Goal: Task Accomplishment & Management: Complete application form

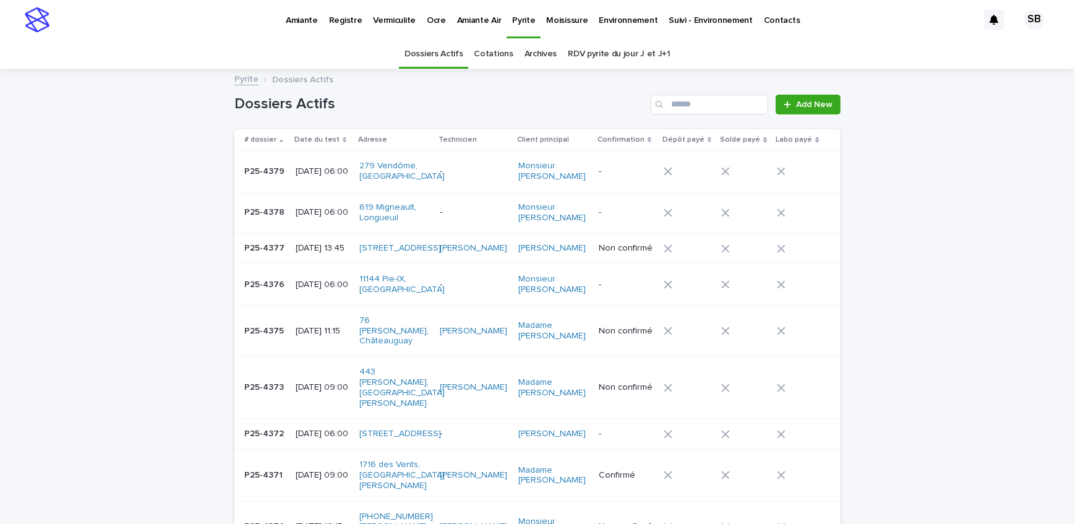
drag, startPoint x: 150, startPoint y: 248, endPoint x: 163, endPoint y: 247, distance: 13.0
click at [308, 22] on p "Amiante" at bounding box center [302, 13] width 32 height 26
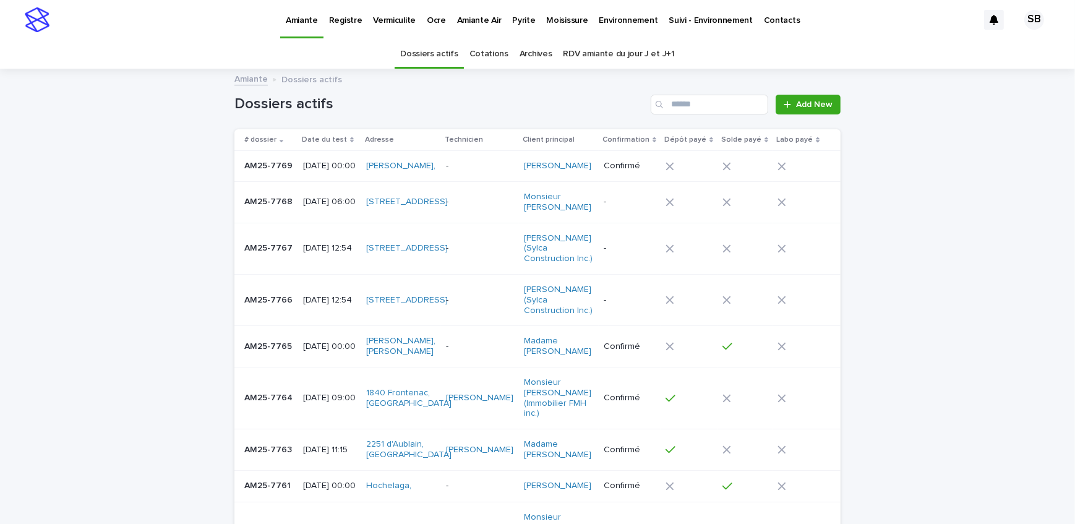
click at [247, 176] on div "AM25-7769 AM25-7769" at bounding box center [268, 166] width 49 height 20
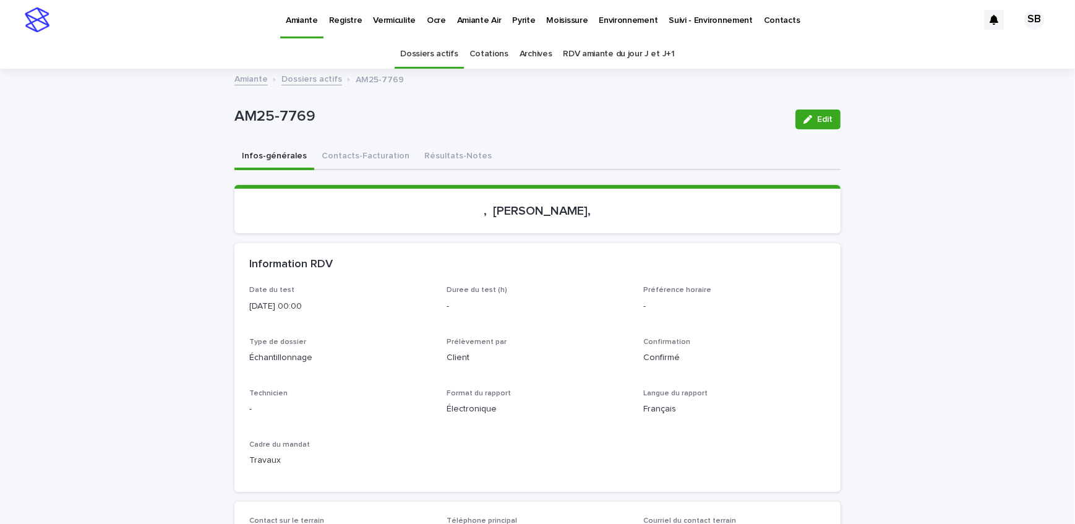
drag, startPoint x: 481, startPoint y: 212, endPoint x: 591, endPoint y: 215, distance: 110.1
click at [591, 215] on p ", [PERSON_NAME]," at bounding box center [537, 210] width 576 height 15
drag, startPoint x: 323, startPoint y: 118, endPoint x: 217, endPoint y: 122, distance: 105.8
click at [356, 163] on button "Contacts-Facturation" at bounding box center [365, 157] width 103 height 26
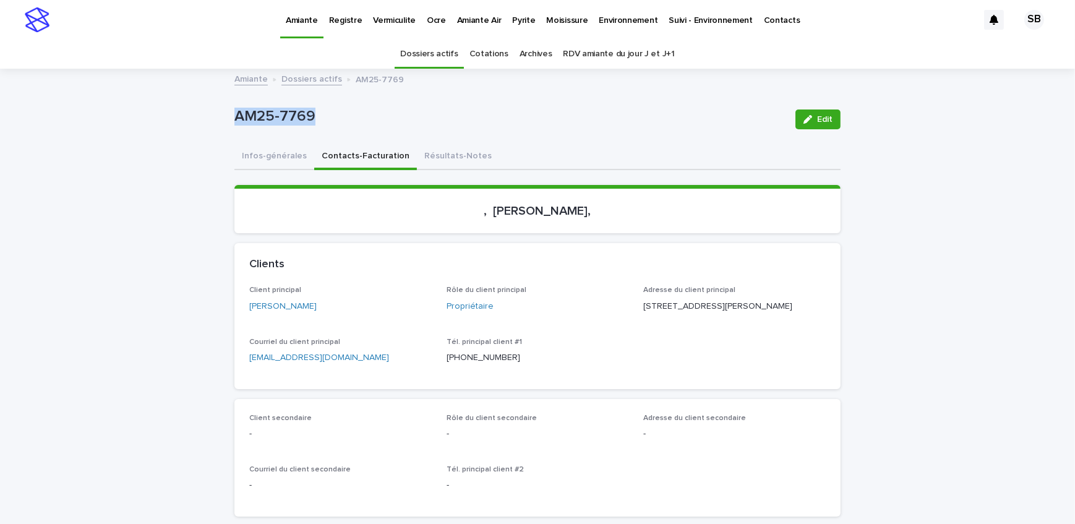
drag, startPoint x: 316, startPoint y: 309, endPoint x: 241, endPoint y: 307, distance: 74.9
click at [241, 307] on div "Client principal [PERSON_NAME] Rôle du client principal Propriétaire Adresse du…" at bounding box center [537, 337] width 606 height 103
drag, startPoint x: 758, startPoint y: 299, endPoint x: 636, endPoint y: 304, distance: 121.9
click at [636, 304] on div "Client principal [PERSON_NAME] Rôle du client principal Propriétaire Adresse du…" at bounding box center [537, 330] width 576 height 88
copy p "[STREET_ADDRESS][PERSON_NAME]"
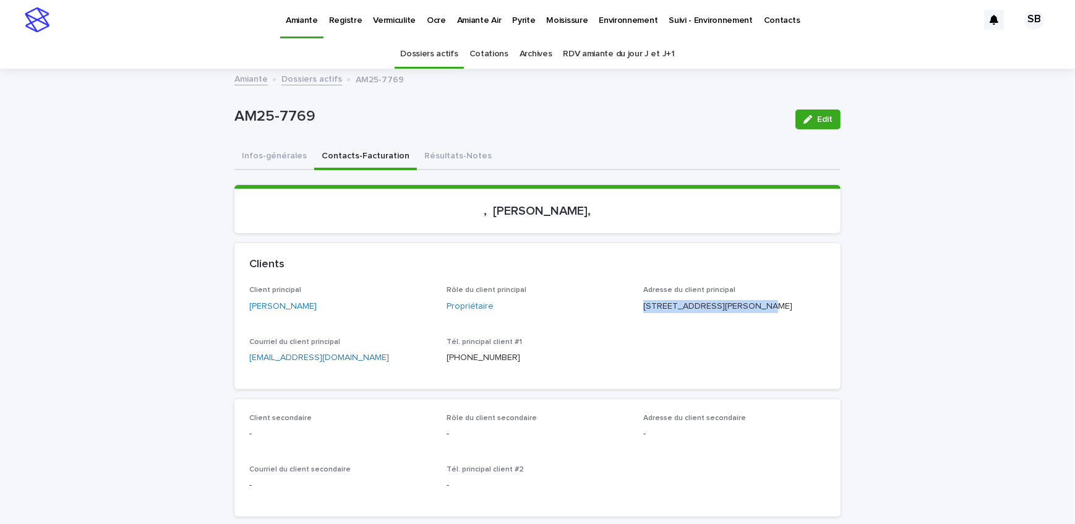
drag, startPoint x: 699, startPoint y: 316, endPoint x: 639, endPoint y: 320, distance: 60.1
click at [643, 313] on p "[STREET_ADDRESS][PERSON_NAME]" at bounding box center [734, 306] width 182 height 13
copy p "Boucherville QC"
drag, startPoint x: 748, startPoint y: 321, endPoint x: 702, endPoint y: 327, distance: 45.5
click at [702, 322] on div "Adresse du client principal [STREET_ADDRESS][PERSON_NAME]" at bounding box center [734, 304] width 182 height 36
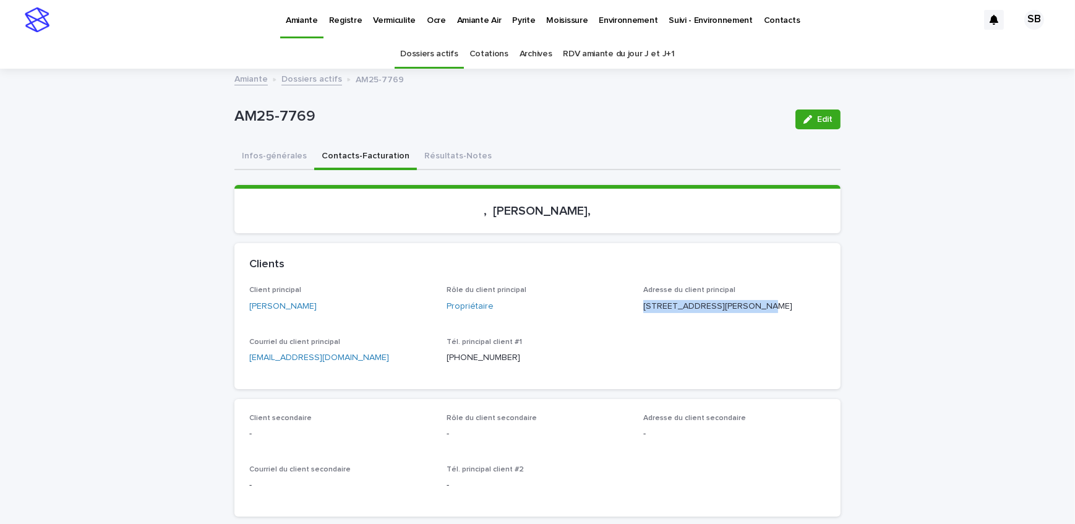
copy p "J4B 4R9"
drag, startPoint x: 310, startPoint y: 113, endPoint x: 220, endPoint y: 118, distance: 90.4
copy p "AM25-7769"
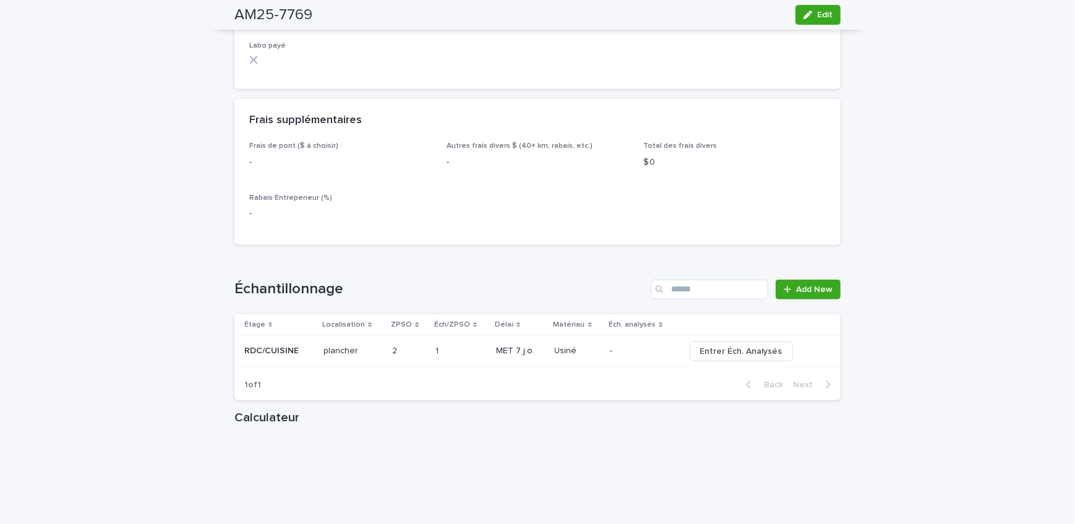
scroll to position [1124, 0]
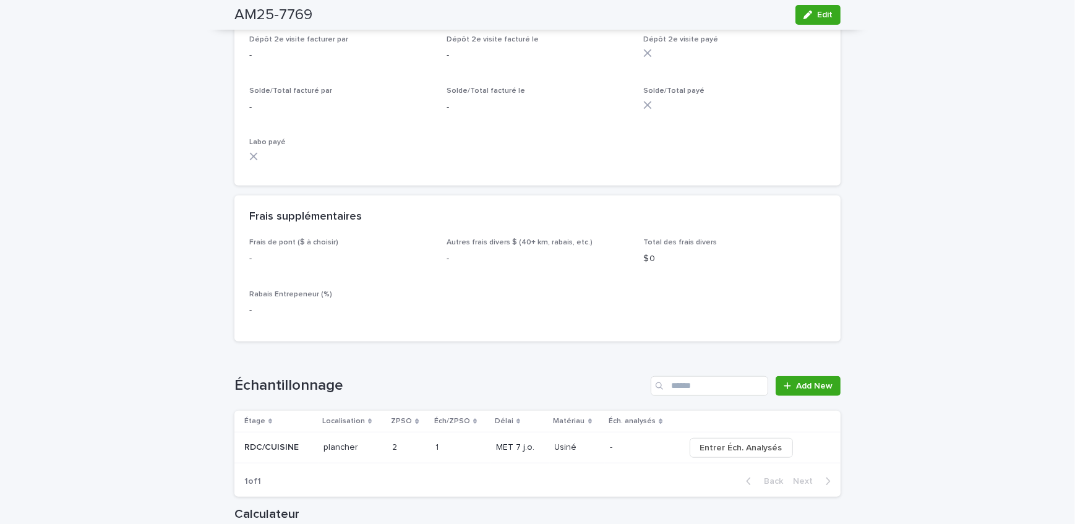
click at [803, 16] on icon "button" at bounding box center [807, 15] width 9 height 9
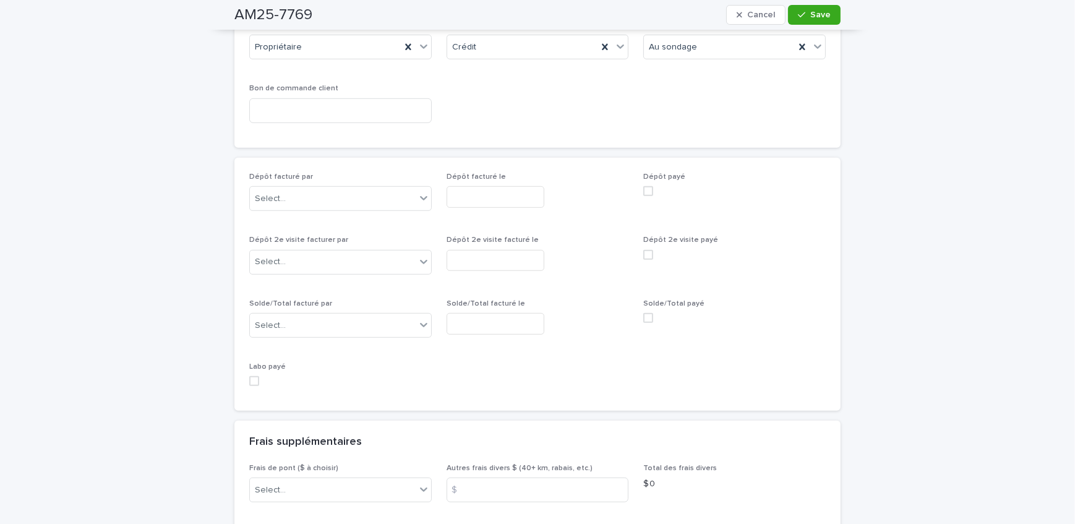
scroll to position [1041, 0]
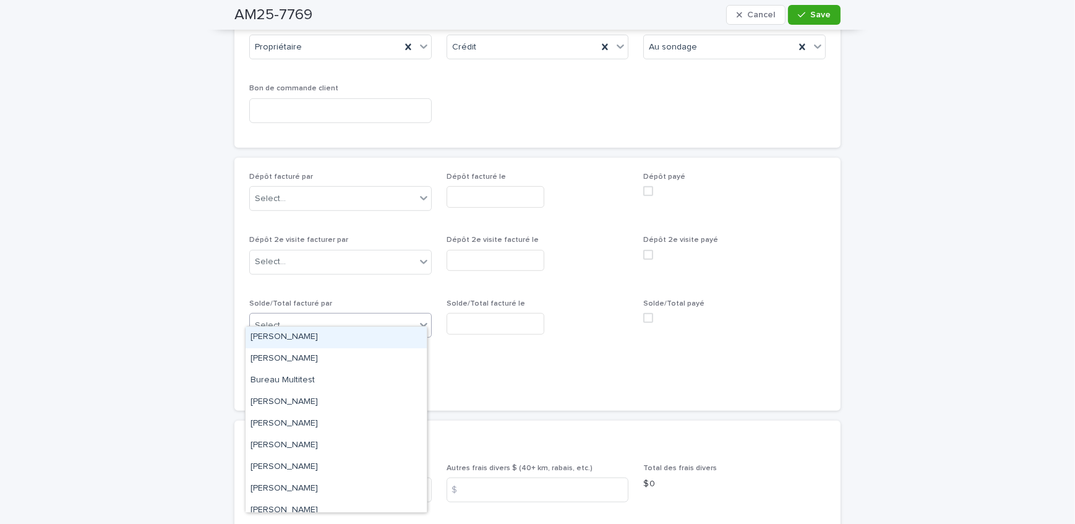
click at [289, 315] on div "Select..." at bounding box center [333, 325] width 166 height 20
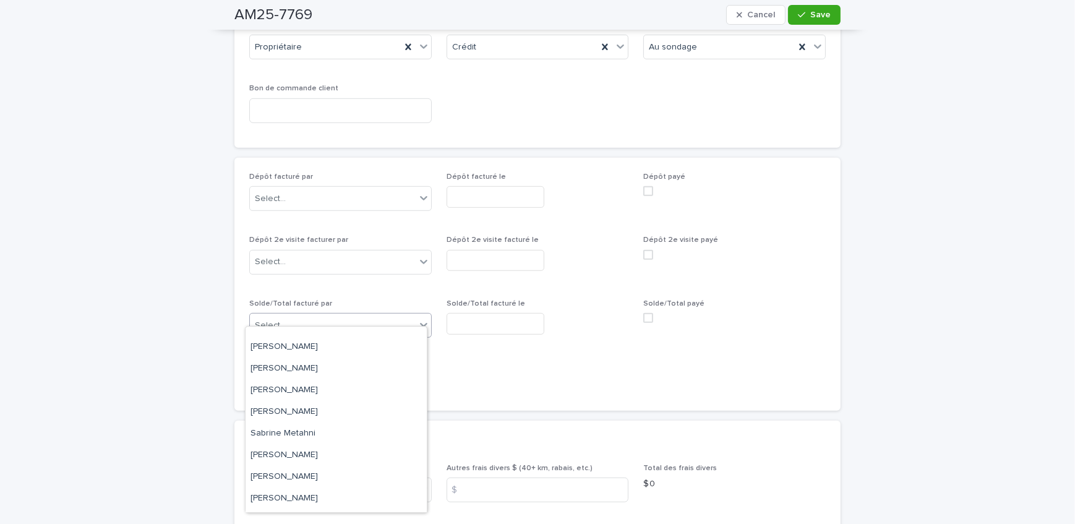
scroll to position [161, 0]
click at [322, 411] on div "[PERSON_NAME]" at bounding box center [335, 415] width 181 height 22
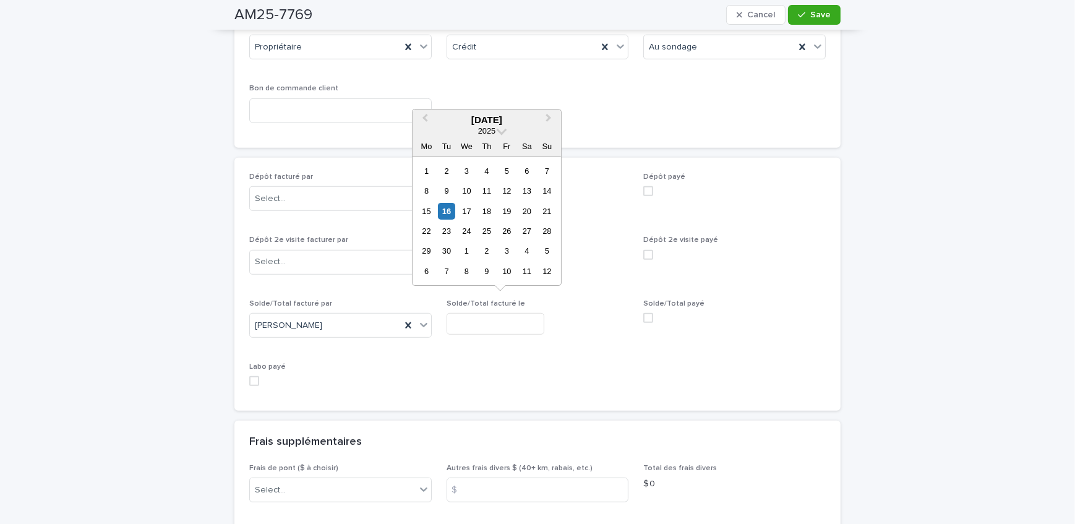
click at [499, 313] on input "text" at bounding box center [495, 324] width 98 height 22
drag, startPoint x: 446, startPoint y: 217, endPoint x: 539, endPoint y: 255, distance: 100.4
click at [448, 217] on div "16" at bounding box center [446, 211] width 17 height 17
type input "**********"
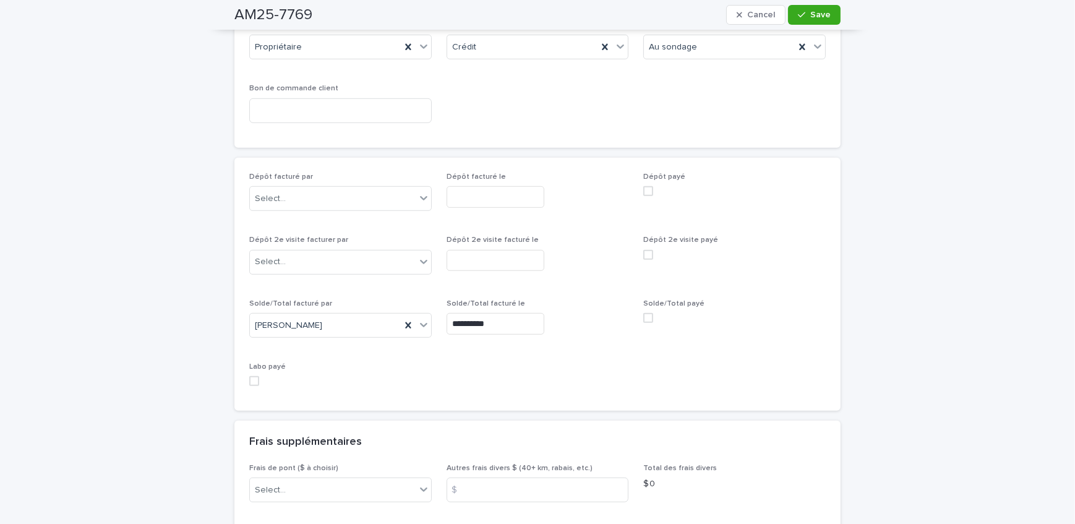
click at [643, 313] on span at bounding box center [648, 318] width 10 height 10
click at [799, 13] on icon "button" at bounding box center [801, 15] width 7 height 9
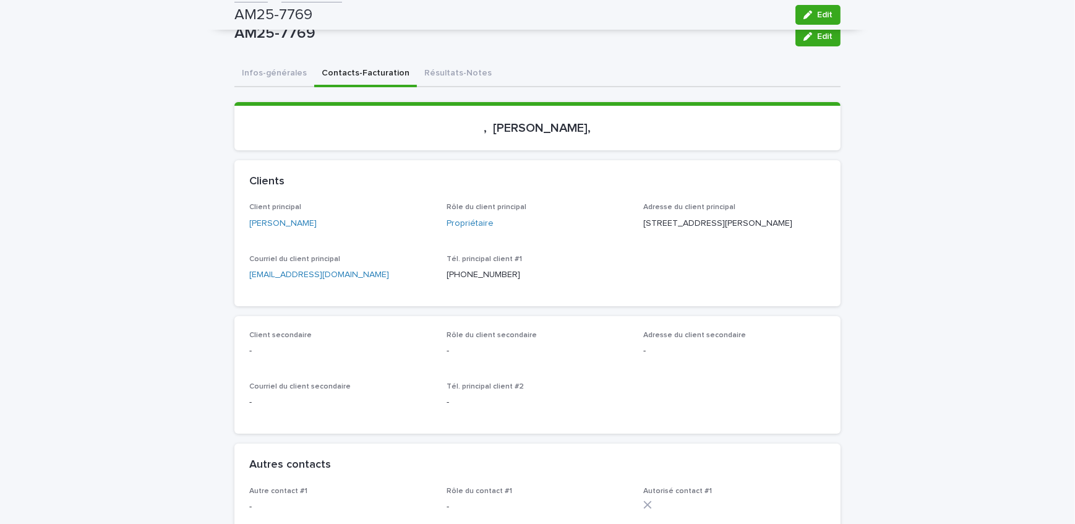
scroll to position [0, 0]
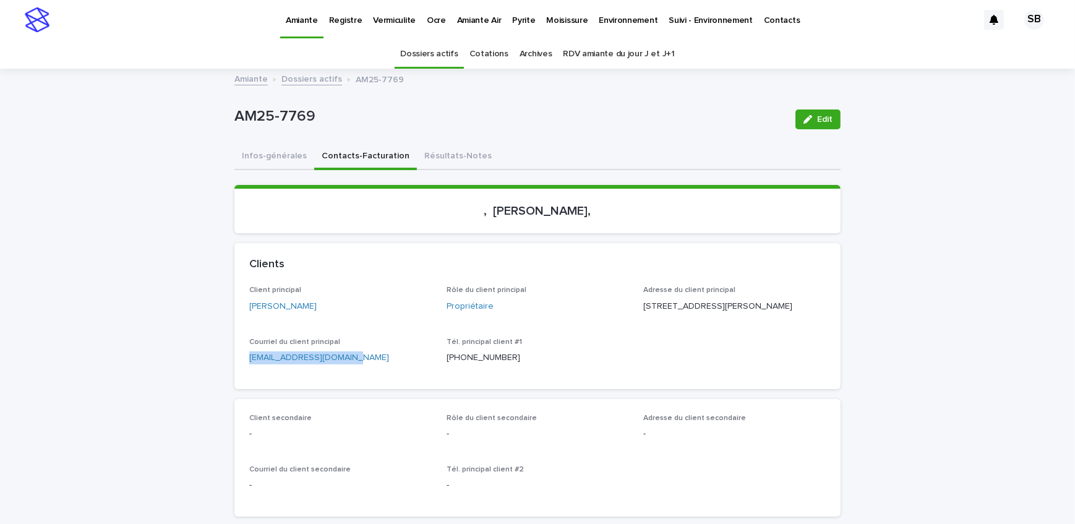
drag, startPoint x: 374, startPoint y: 375, endPoint x: 204, endPoint y: 390, distance: 170.0
drag, startPoint x: 590, startPoint y: 210, endPoint x: 481, endPoint y: 213, distance: 108.9
click at [481, 213] on p ", [PERSON_NAME]," at bounding box center [537, 210] width 576 height 15
copy p "[PERSON_NAME]"
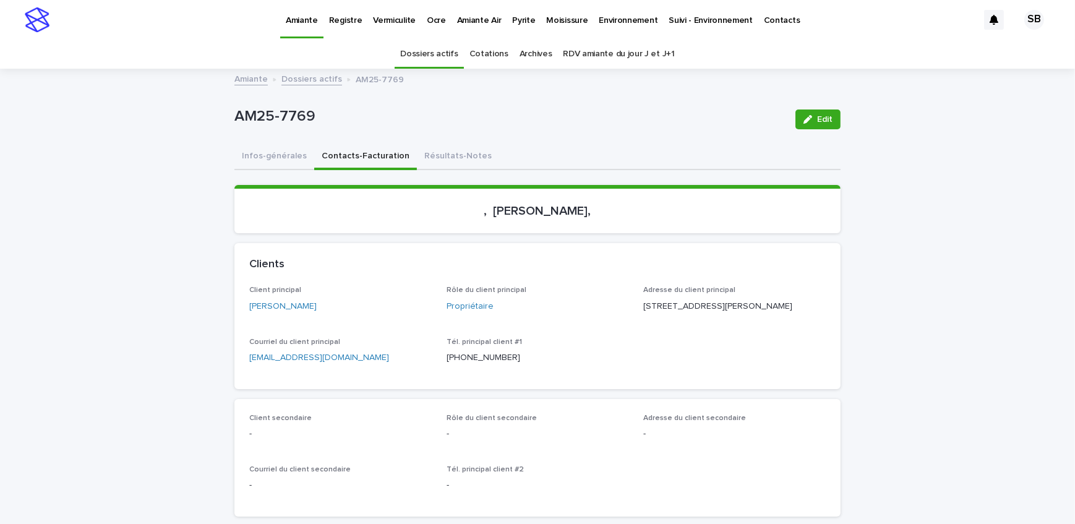
click at [287, 82] on link "Dossiers actifs" at bounding box center [311, 78] width 61 height 14
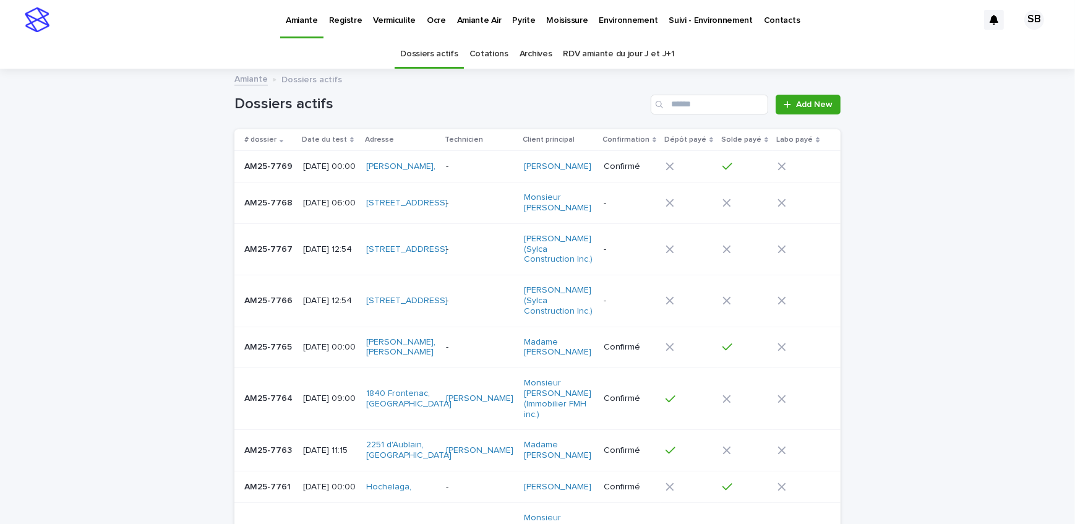
click at [512, 20] on p "Pyrite" at bounding box center [523, 13] width 23 height 26
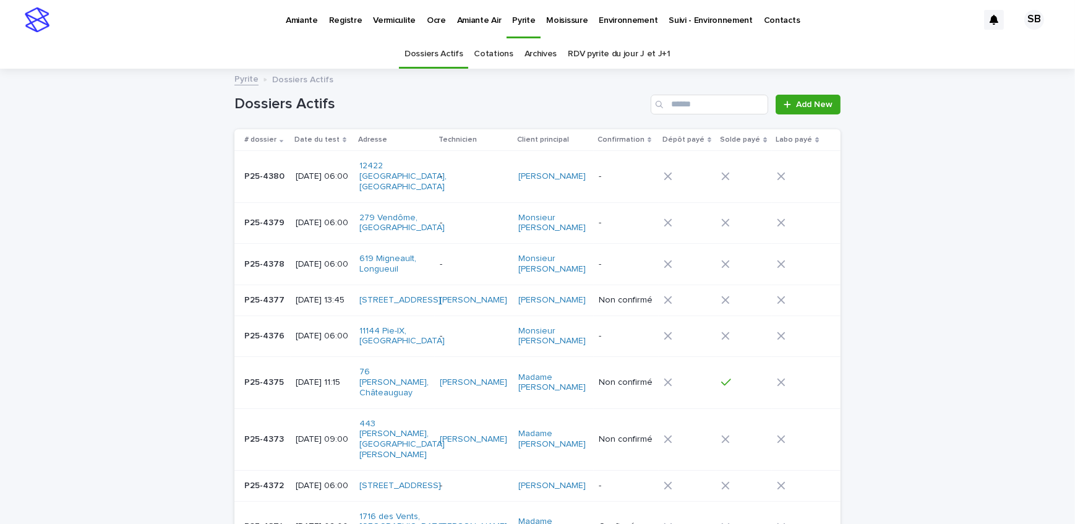
click at [394, 25] on p "Vermiculite" at bounding box center [394, 13] width 43 height 26
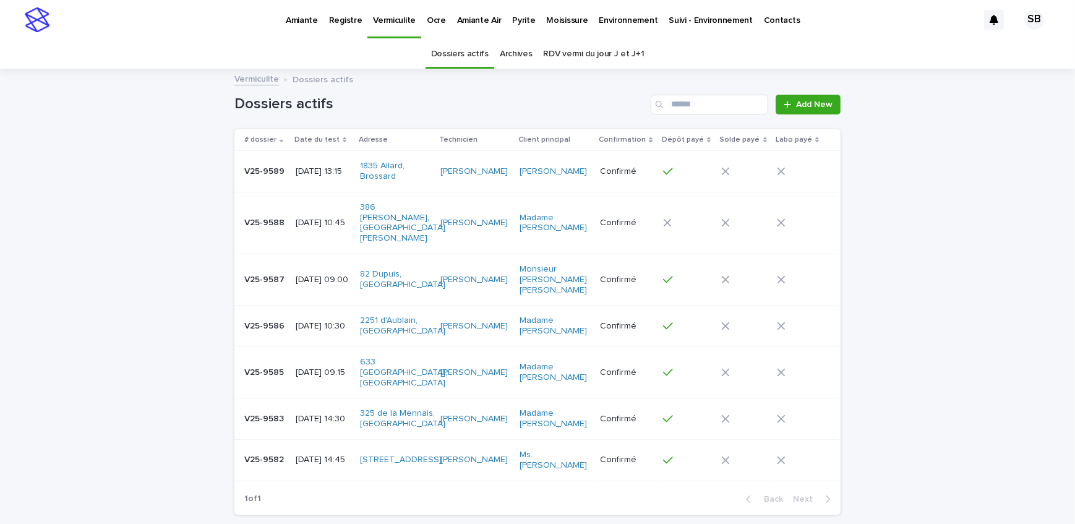
click at [514, 30] on link "Pyrite" at bounding box center [523, 19] width 34 height 38
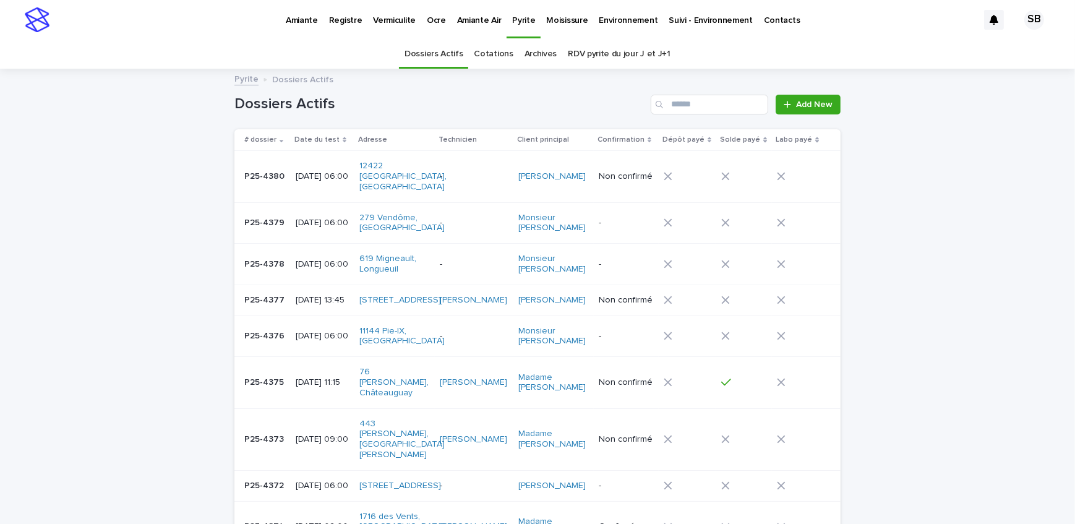
click at [395, 19] on p "Vermiculite" at bounding box center [394, 13] width 43 height 26
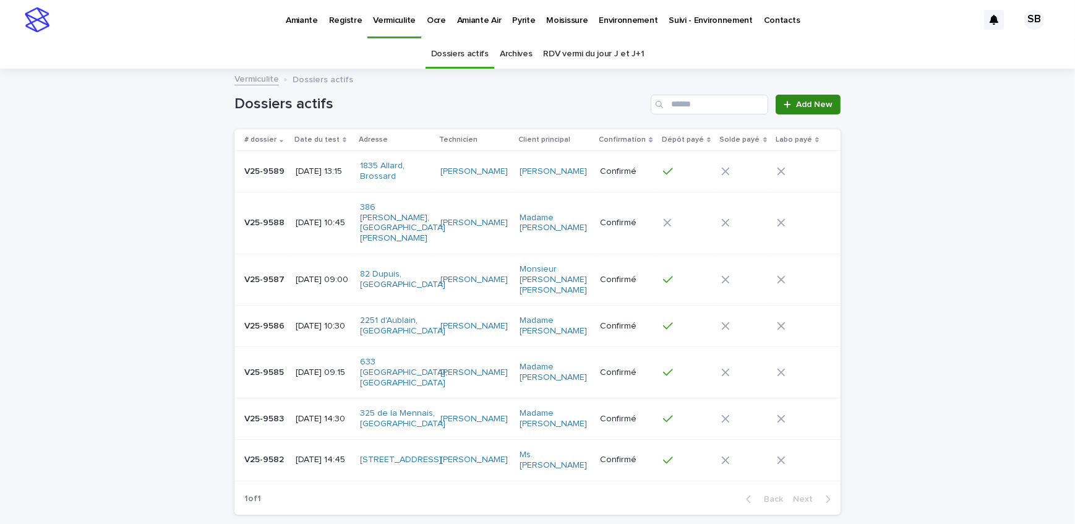
click at [801, 108] on span "Add New" at bounding box center [814, 104] width 36 height 9
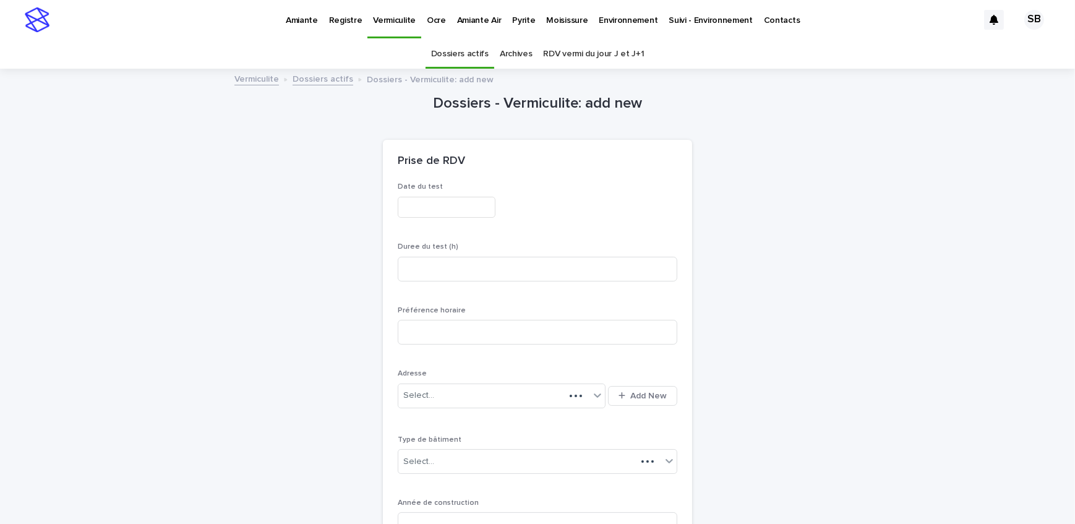
scroll to position [39, 0]
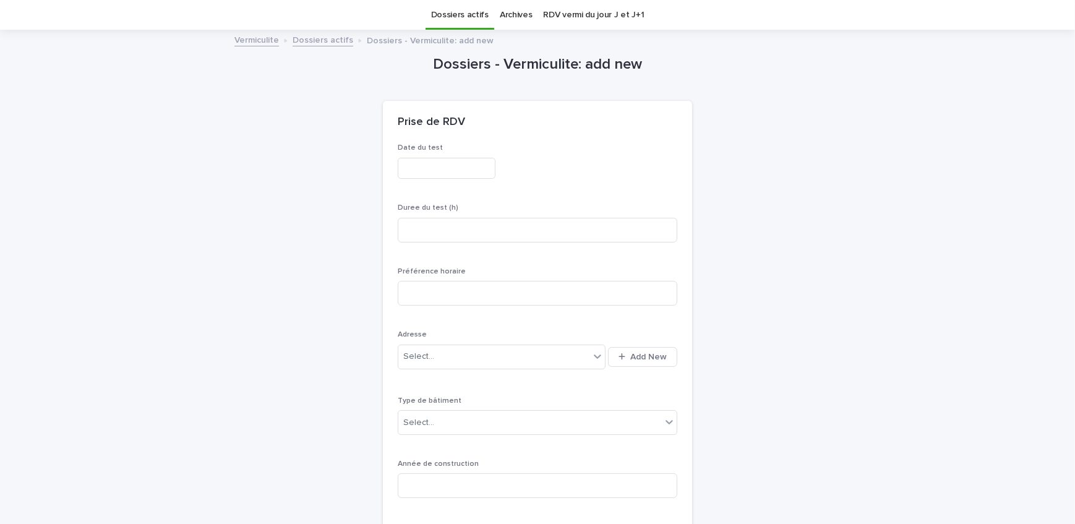
click at [426, 166] on input "text" at bounding box center [447, 169] width 98 height 22
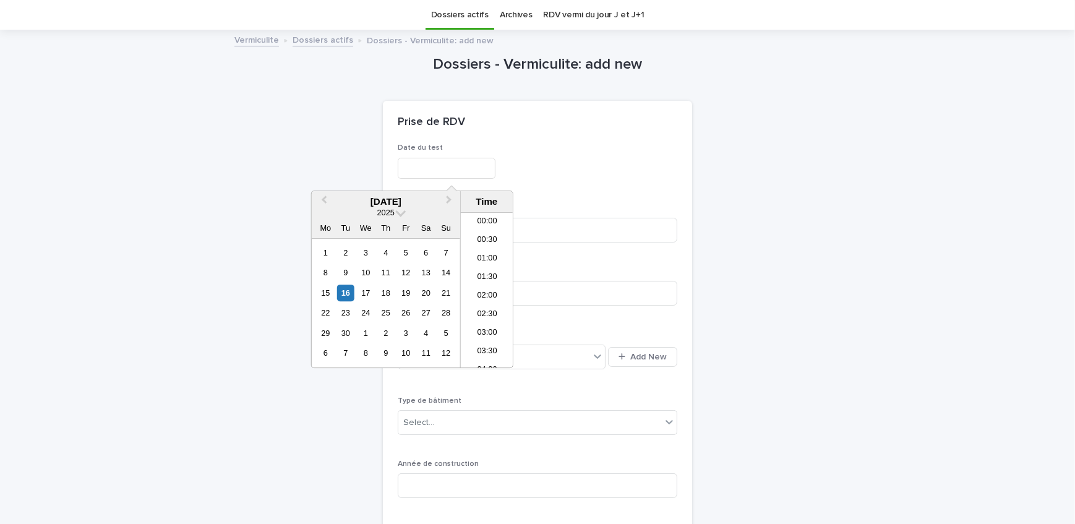
scroll to position [526, 0]
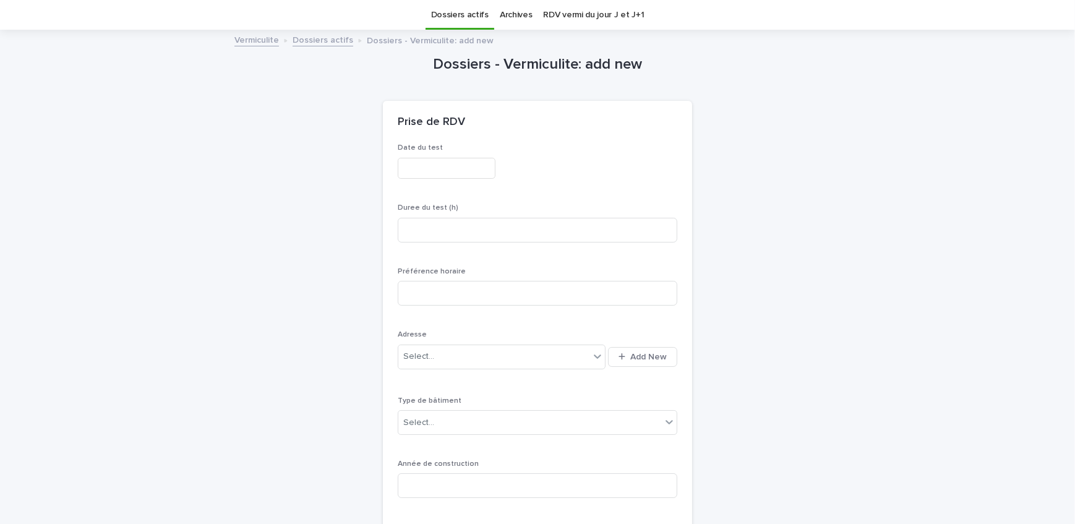
click at [574, 106] on div "Prise de RDV" at bounding box center [537, 122] width 309 height 43
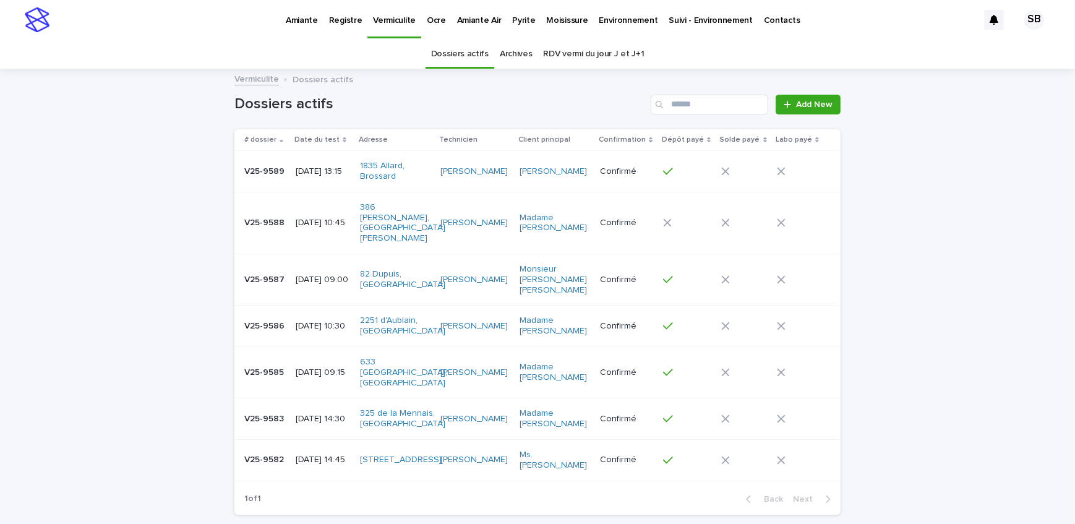
click at [128, 211] on div "Loading... Saving… Loading... Saving… Dossiers actifs Add New # dossier Date du…" at bounding box center [537, 328] width 1075 height 516
click at [512, 22] on p "Pyrite" at bounding box center [523, 13] width 23 height 26
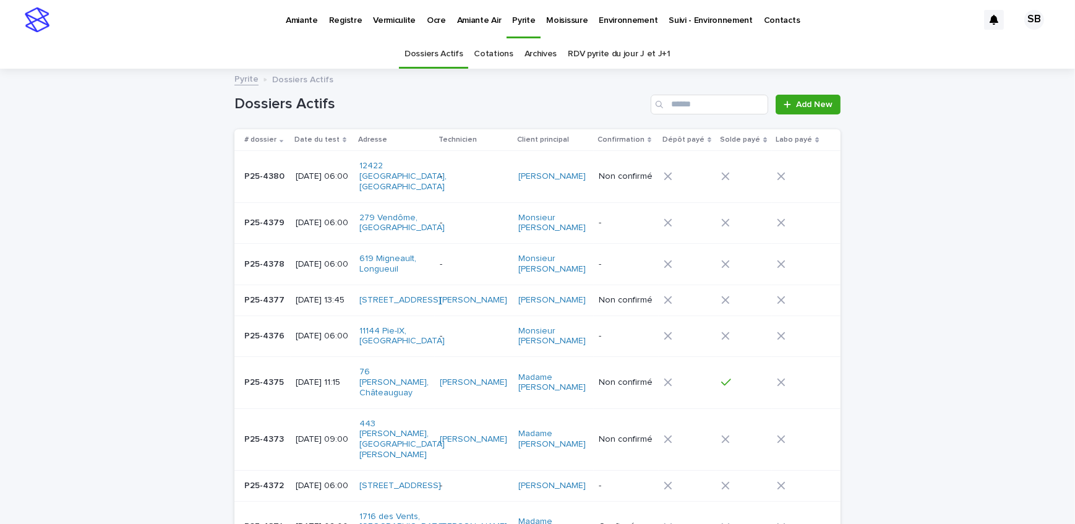
click at [247, 295] on p "P25-4377" at bounding box center [265, 298] width 43 height 13
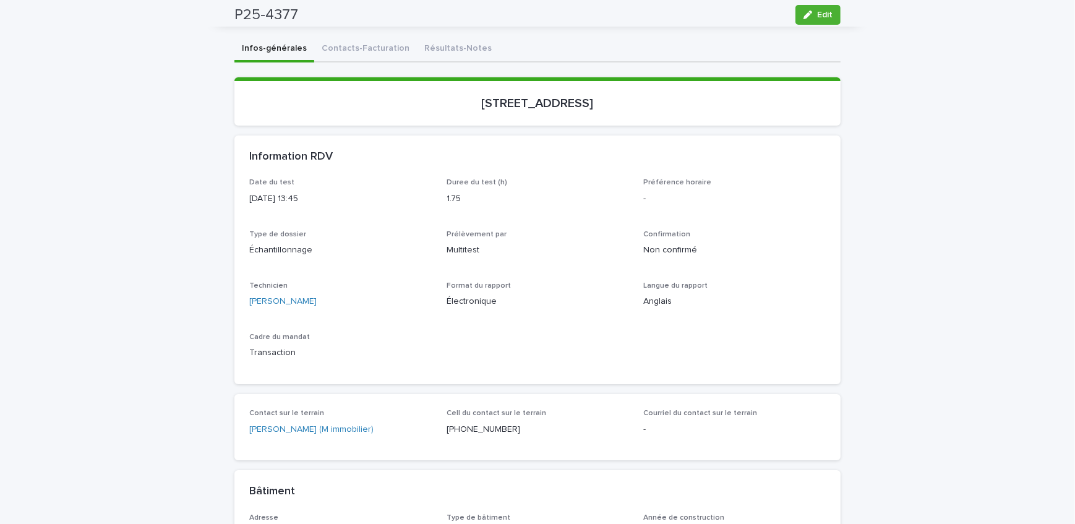
scroll to position [56, 0]
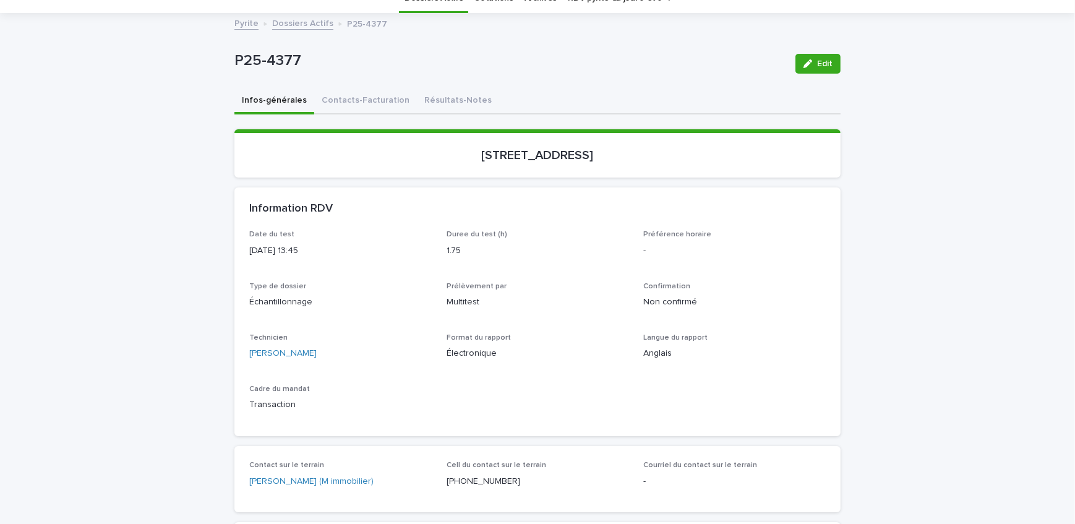
drag, startPoint x: 374, startPoint y: 113, endPoint x: 365, endPoint y: 116, distance: 8.6
click at [353, 106] on button "Contacts-Facturation" at bounding box center [365, 101] width 103 height 26
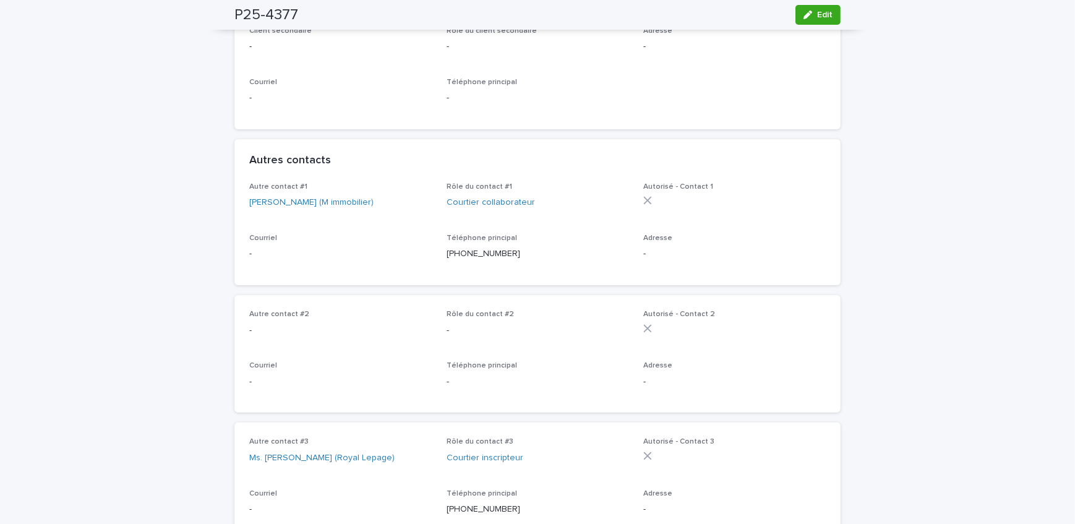
scroll to position [393, 0]
click at [803, 9] on button "Edit" at bounding box center [817, 15] width 45 height 20
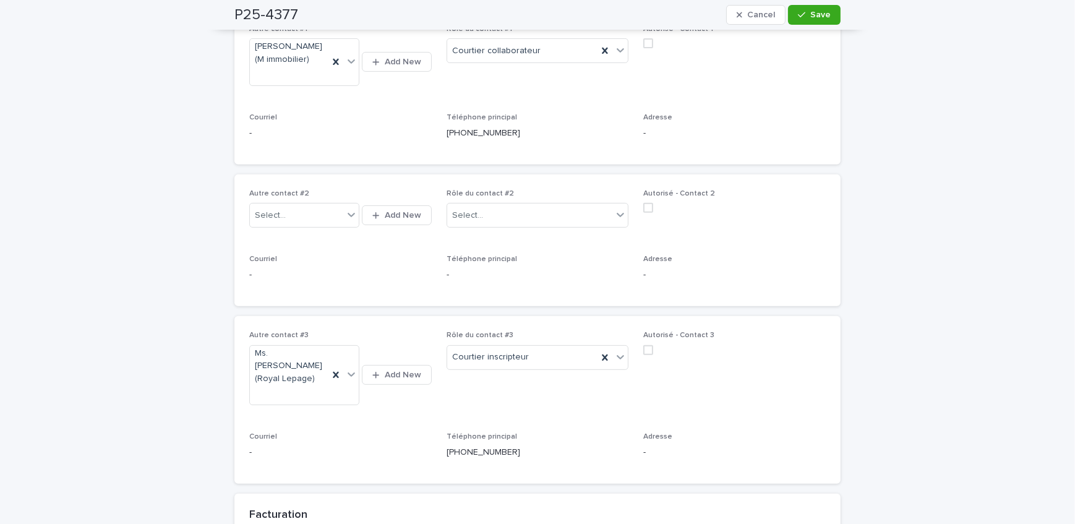
scroll to position [618, 0]
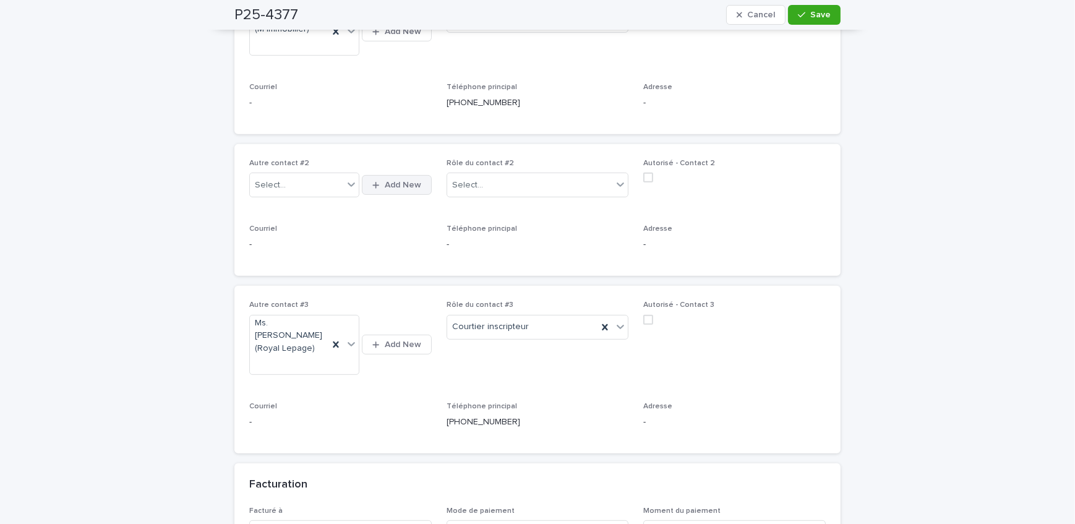
click at [395, 181] on span "Add New" at bounding box center [403, 185] width 36 height 9
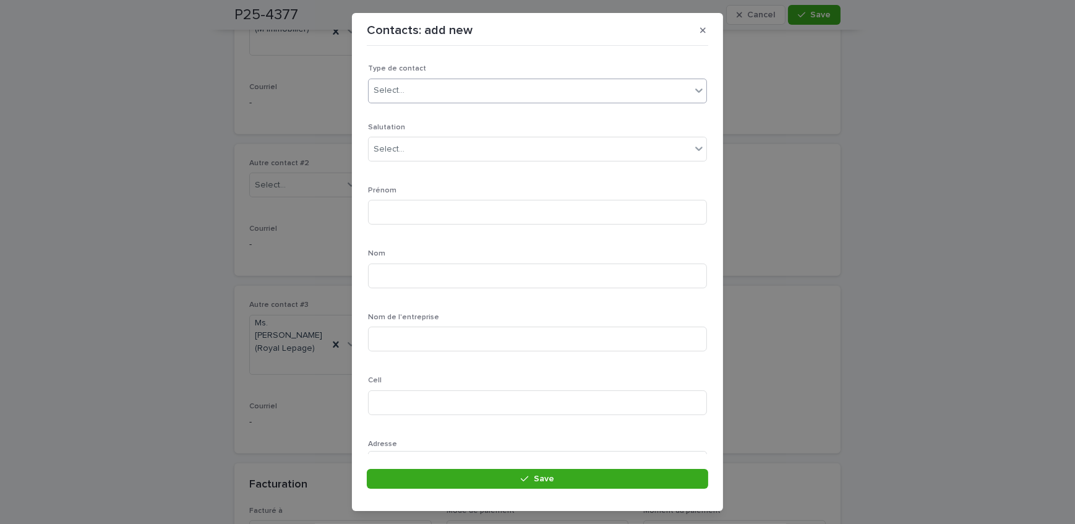
click at [495, 98] on div "Select..." at bounding box center [530, 90] width 322 height 20
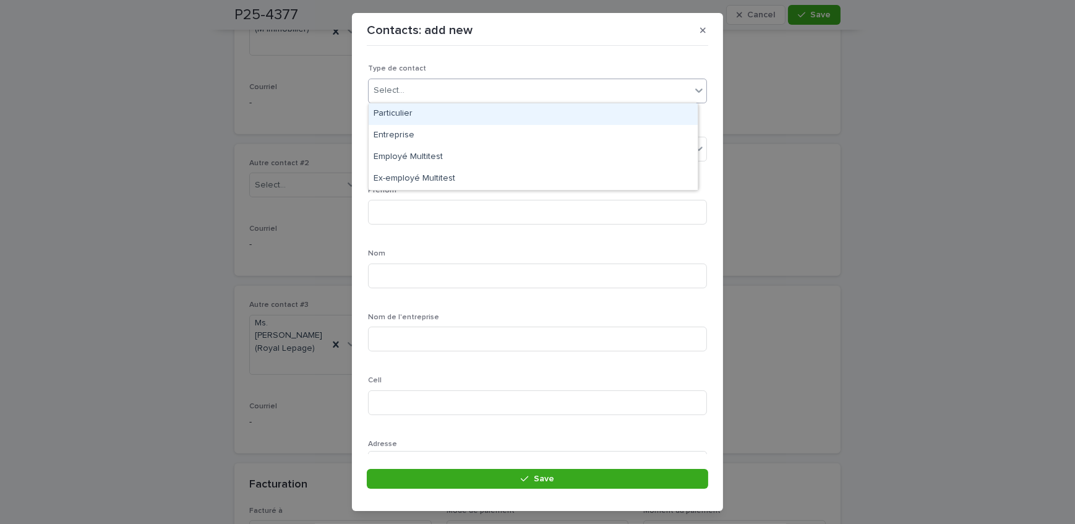
click at [450, 117] on div "Particulier" at bounding box center [533, 114] width 329 height 22
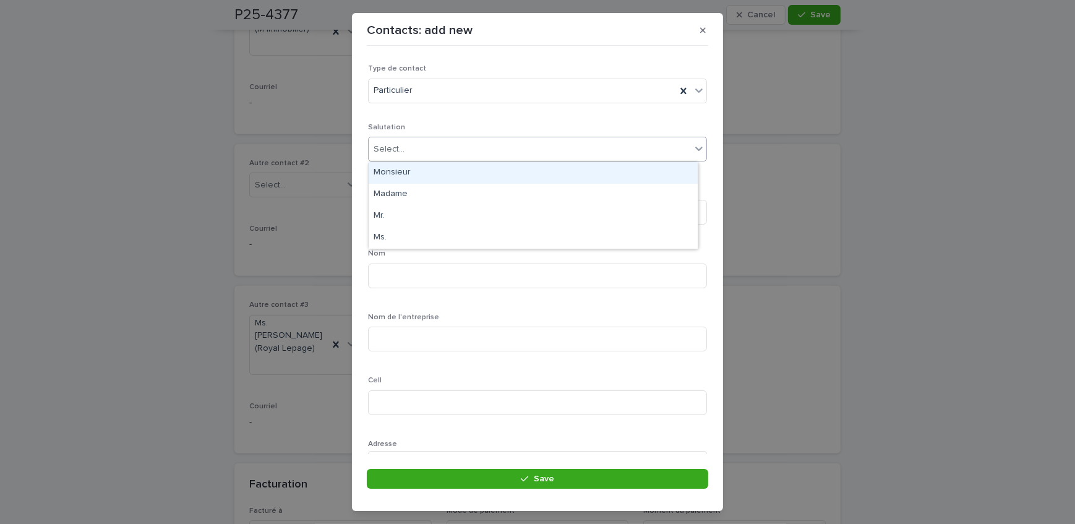
click at [448, 142] on div "Select..." at bounding box center [530, 149] width 322 height 20
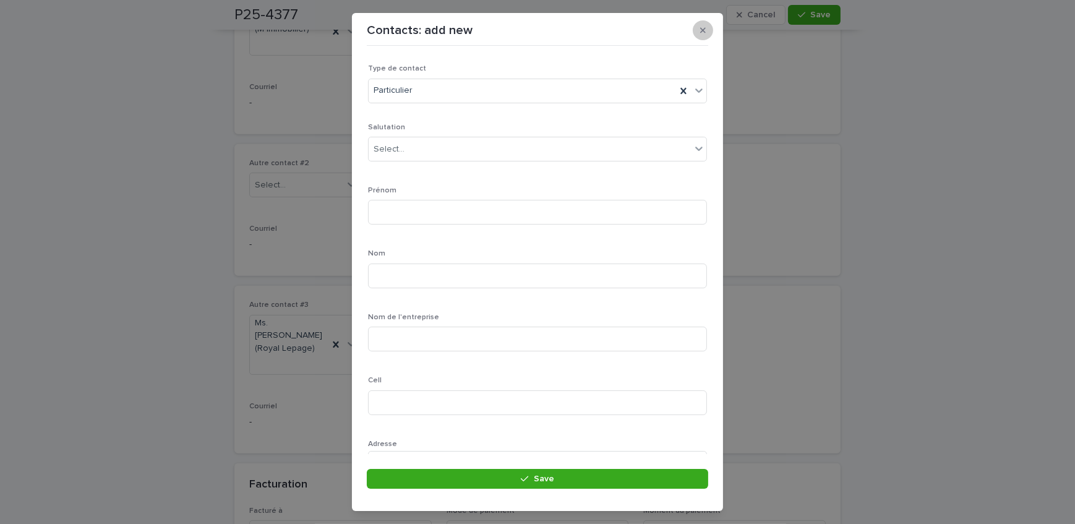
click at [705, 26] on icon "button" at bounding box center [703, 30] width 6 height 9
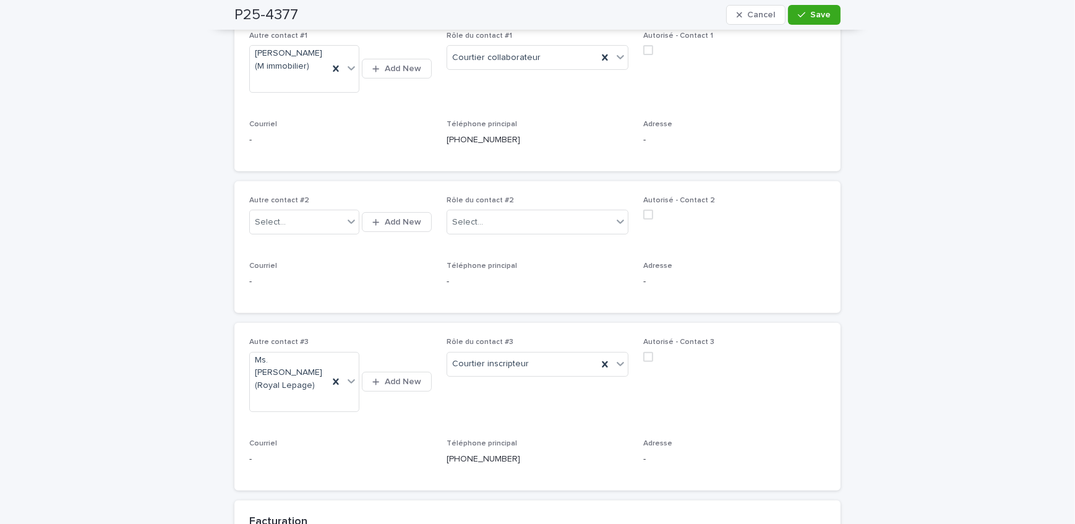
scroll to position [562, 0]
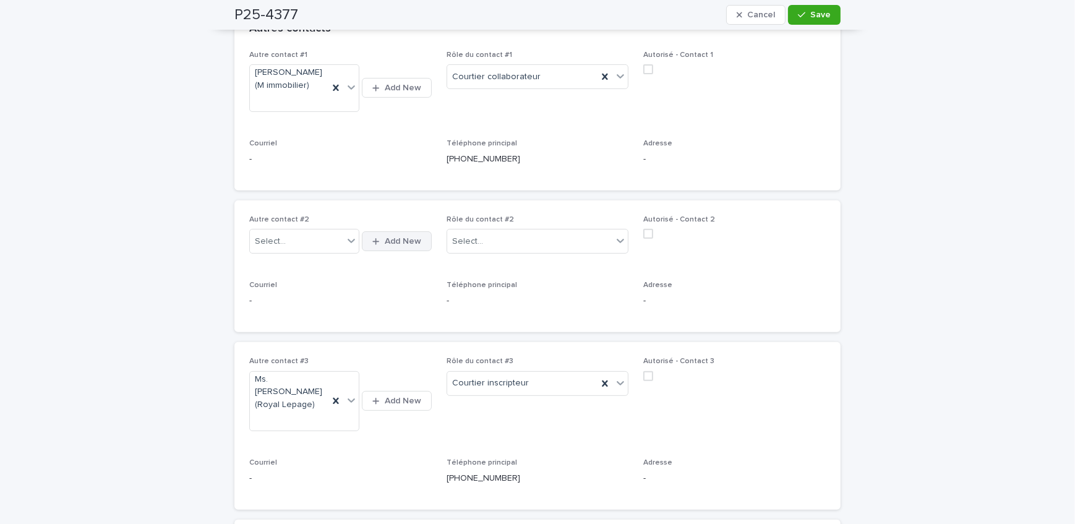
click at [404, 237] on span "Add New" at bounding box center [403, 241] width 36 height 9
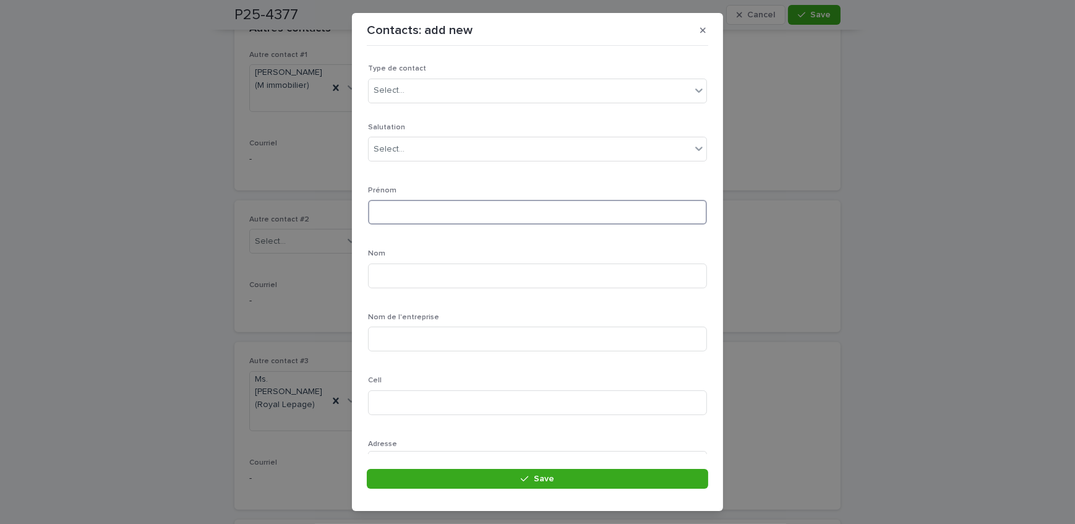
click at [415, 208] on input at bounding box center [537, 212] width 339 height 25
click at [396, 210] on input "********" at bounding box center [537, 212] width 339 height 25
click at [422, 265] on input at bounding box center [537, 275] width 339 height 25
click at [396, 280] on input at bounding box center [537, 275] width 339 height 25
click at [411, 216] on input "********" at bounding box center [537, 212] width 339 height 25
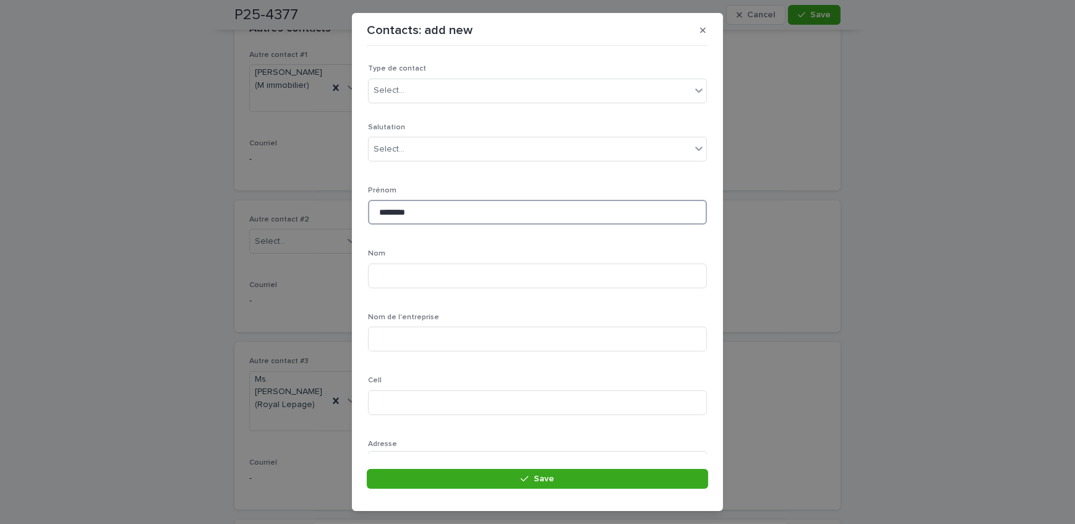
click at [412, 209] on input "********" at bounding box center [537, 212] width 339 height 25
type input "*******"
click at [408, 156] on div "Select..." at bounding box center [530, 149] width 322 height 20
click at [398, 220] on div "Mr." at bounding box center [533, 216] width 329 height 22
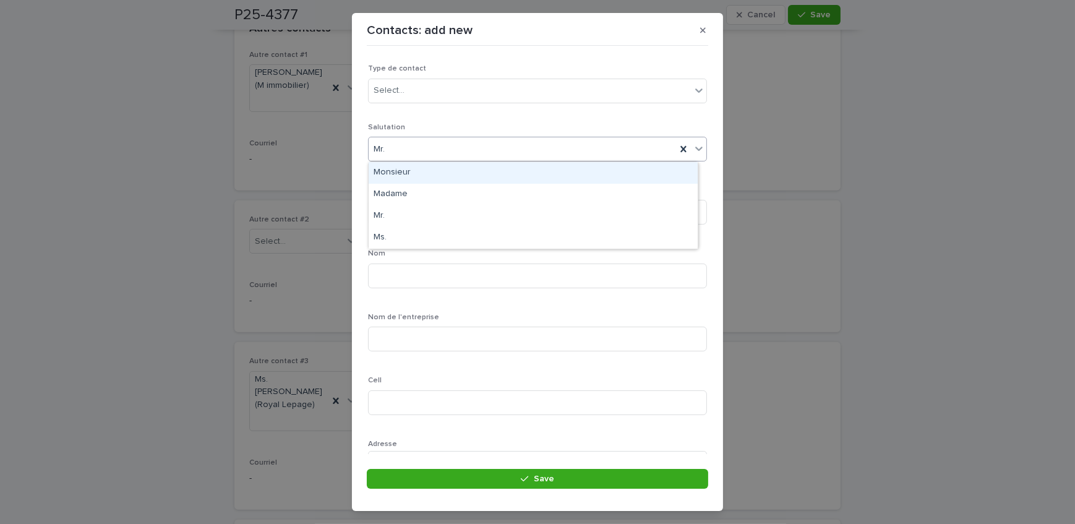
click at [412, 143] on div "Mr." at bounding box center [522, 149] width 307 height 20
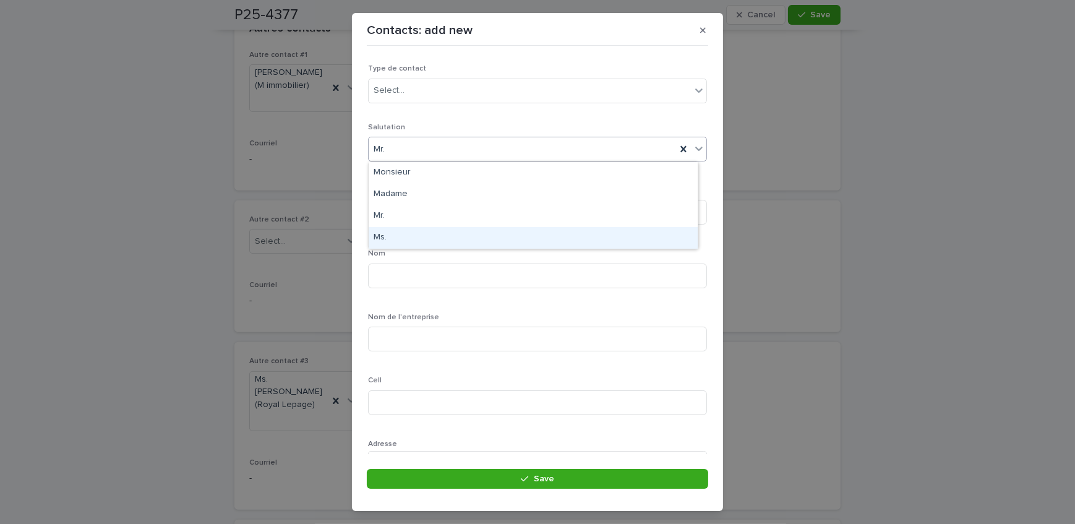
click at [403, 235] on div "Ms." at bounding box center [533, 238] width 329 height 22
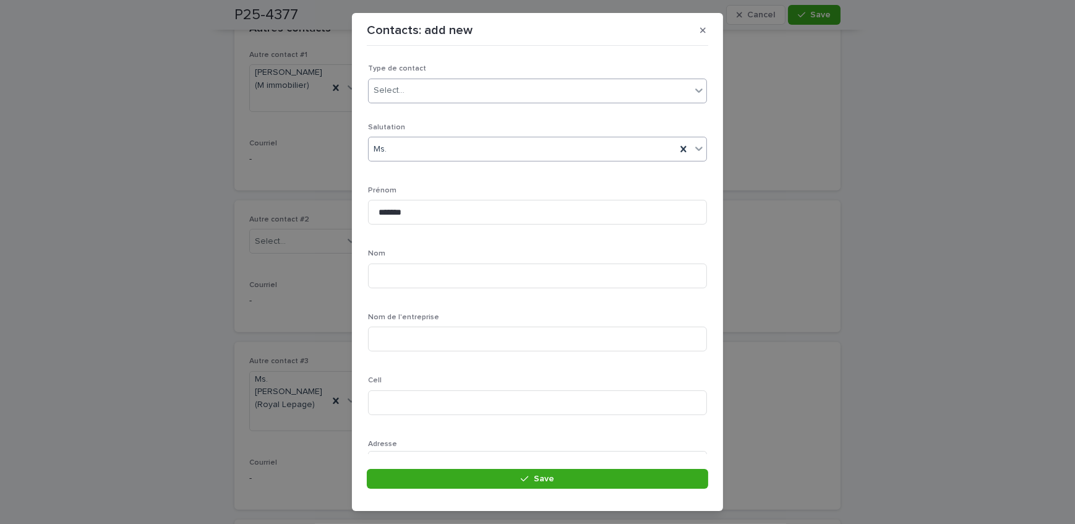
click at [411, 99] on div "Select..." at bounding box center [530, 90] width 322 height 20
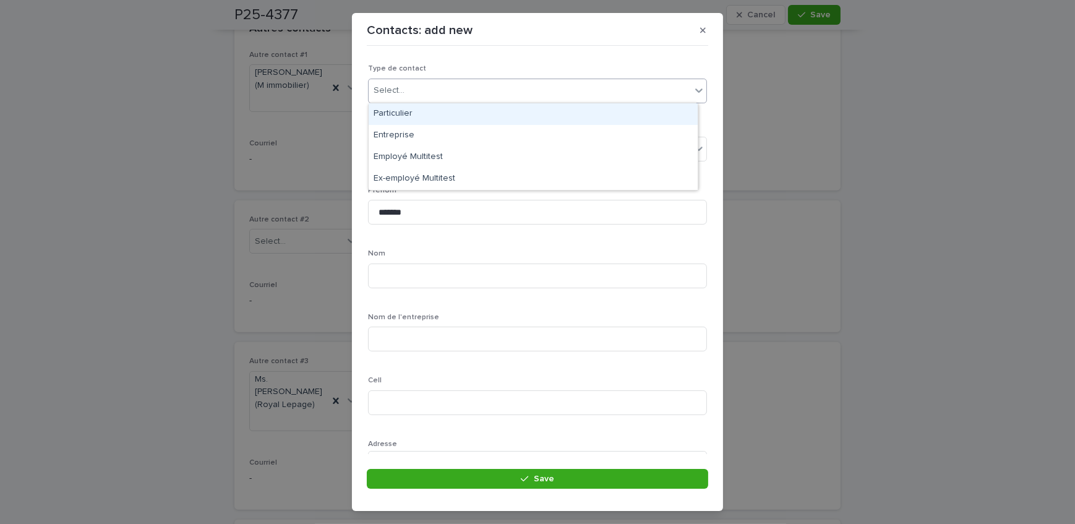
click at [400, 108] on div "Particulier" at bounding box center [533, 114] width 329 height 22
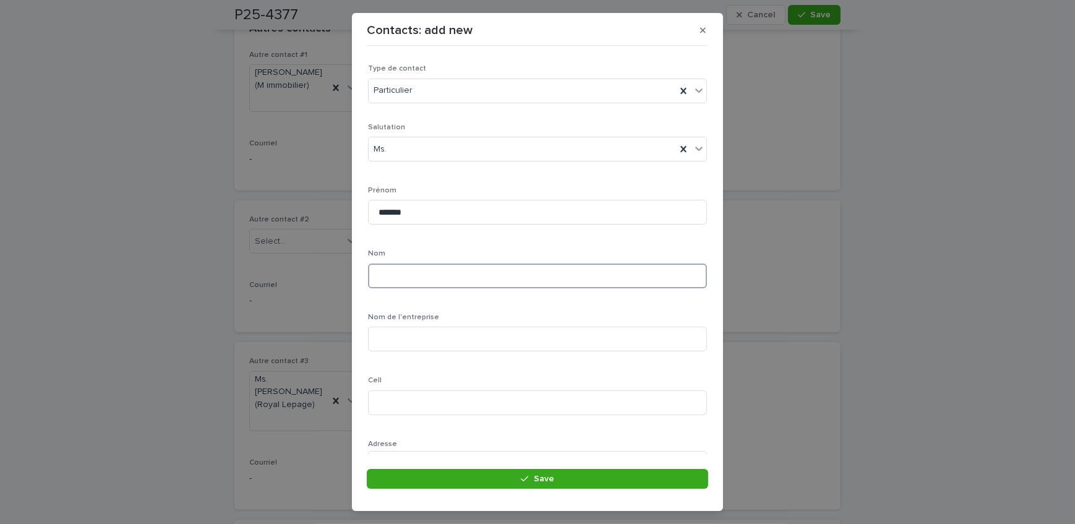
click at [460, 273] on input at bounding box center [537, 275] width 339 height 25
type input "**********"
click at [409, 396] on input at bounding box center [537, 402] width 339 height 25
click at [427, 212] on input "*******" at bounding box center [537, 212] width 339 height 25
type input "******"
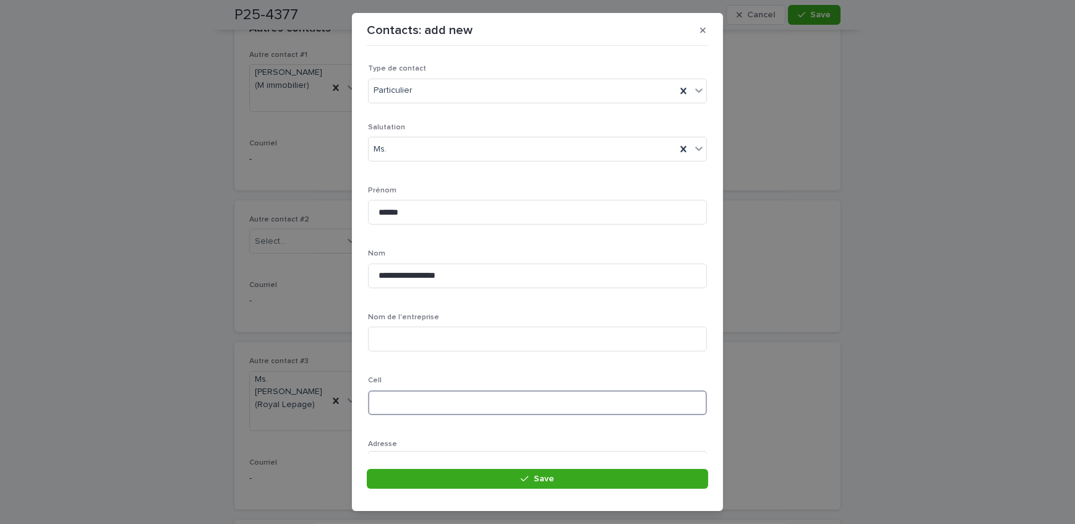
click at [411, 399] on input at bounding box center [537, 402] width 339 height 25
type input "**********"
click at [430, 490] on footer "Save" at bounding box center [537, 482] width 341 height 27
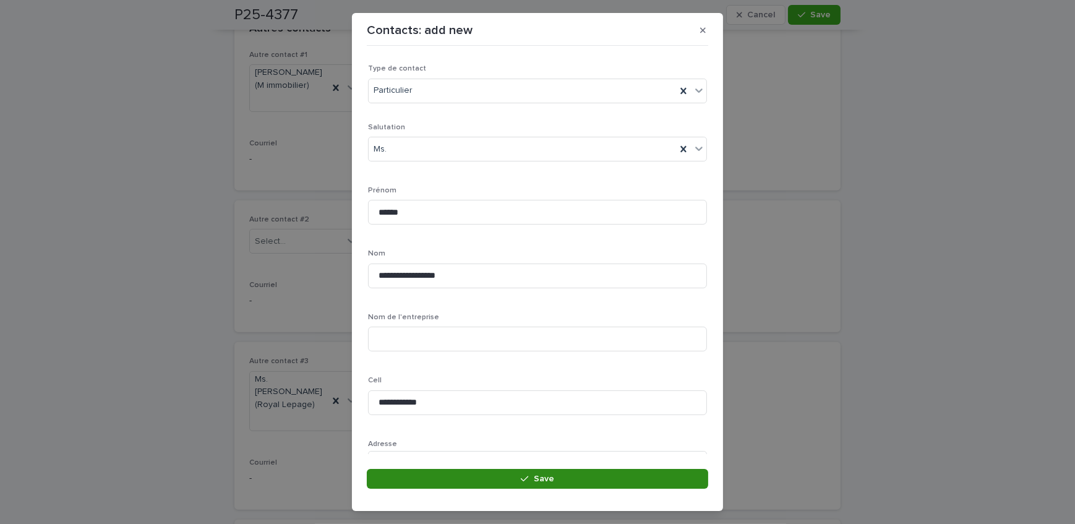
click at [430, 483] on button "Save" at bounding box center [537, 479] width 341 height 20
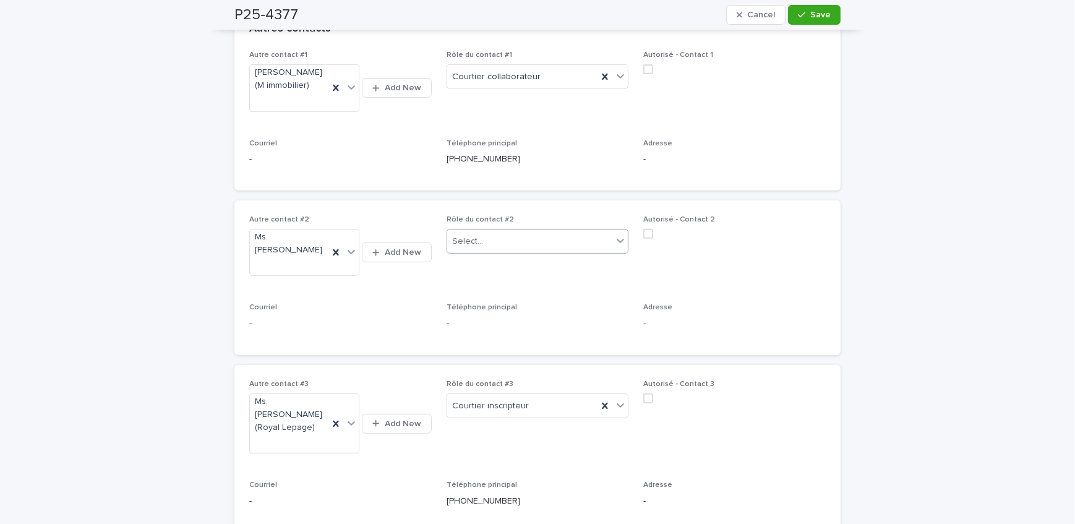
click at [489, 231] on div "Select..." at bounding box center [530, 241] width 166 height 20
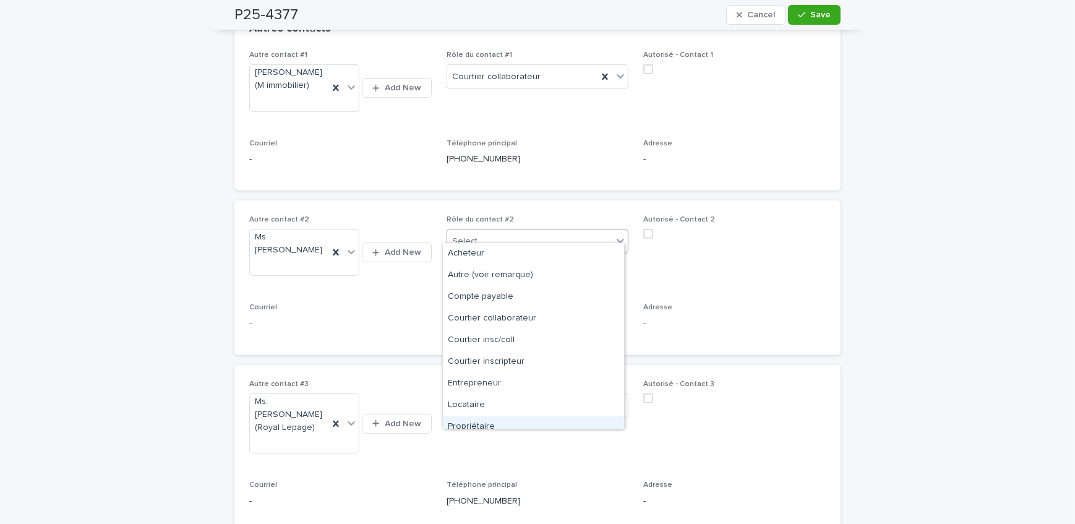
click at [494, 423] on div "Propriétaire" at bounding box center [533, 427] width 181 height 22
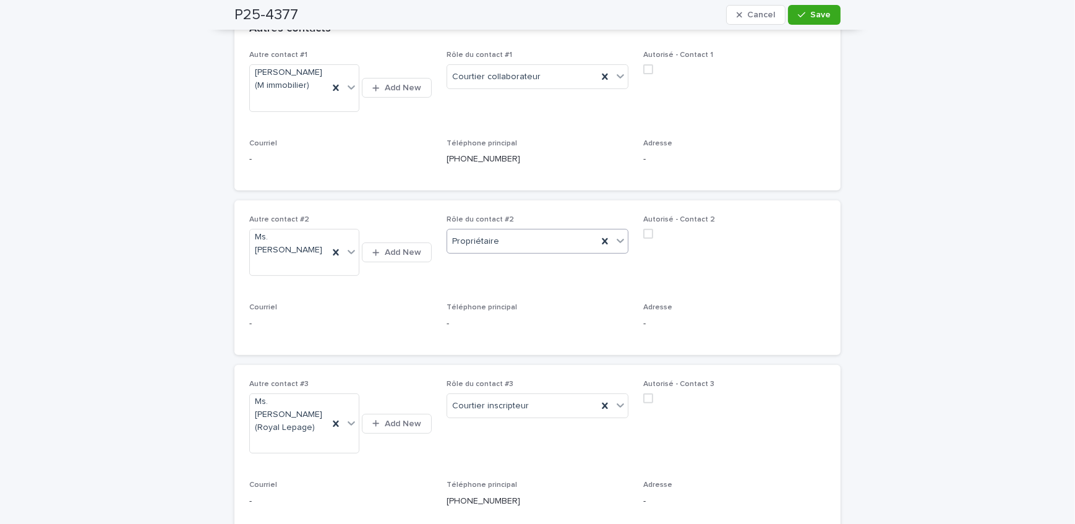
click at [808, 25] on div "P25-4377 Cancel Save" at bounding box center [537, 15] width 606 height 30
click at [811, 15] on span "Save" at bounding box center [820, 15] width 20 height 9
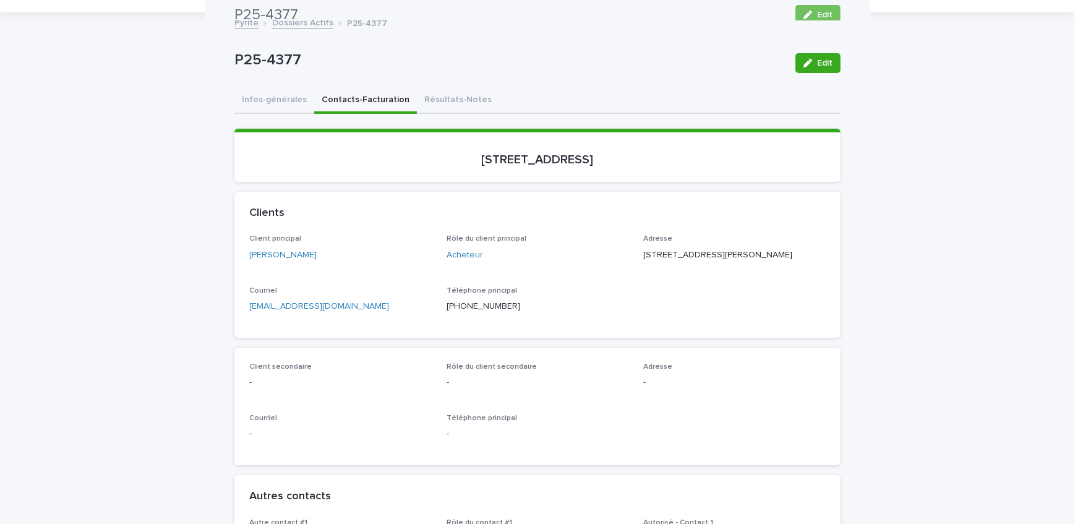
scroll to position [56, 0]
drag, startPoint x: 262, startPoint y: 101, endPoint x: 90, endPoint y: 170, distance: 185.9
click at [262, 101] on button "Infos-générales" at bounding box center [274, 101] width 80 height 26
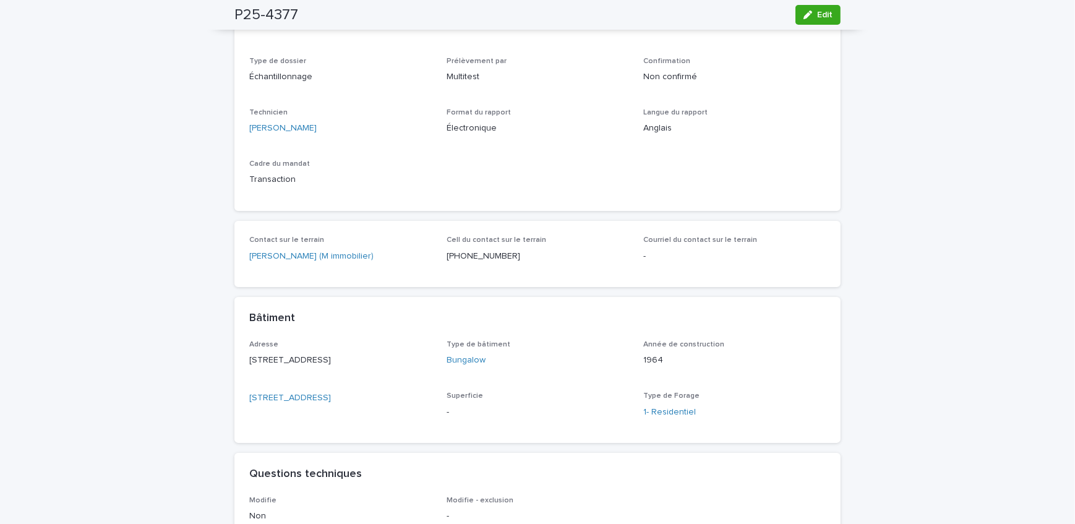
scroll to position [112, 0]
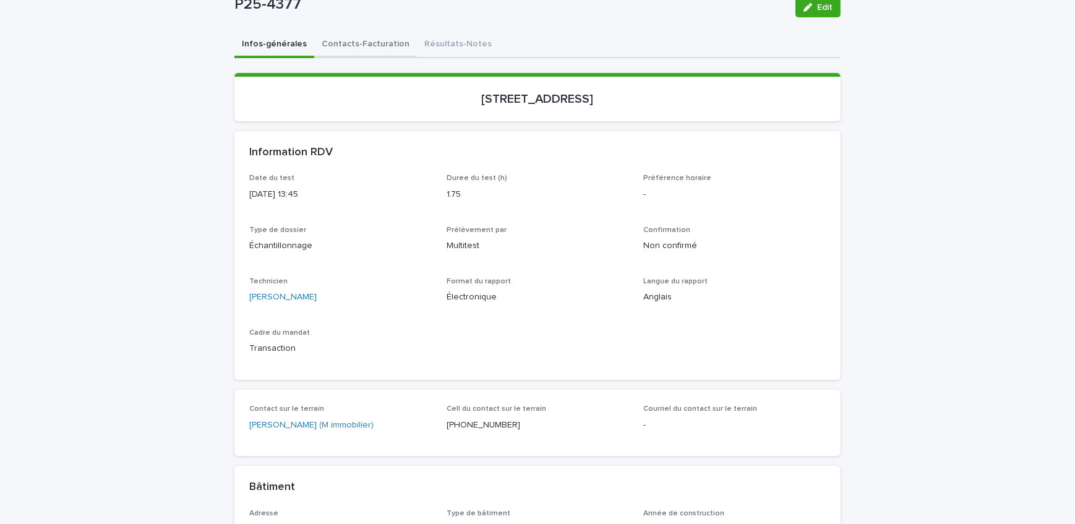
click at [341, 55] on button "Contacts-Facturation" at bounding box center [365, 45] width 103 height 26
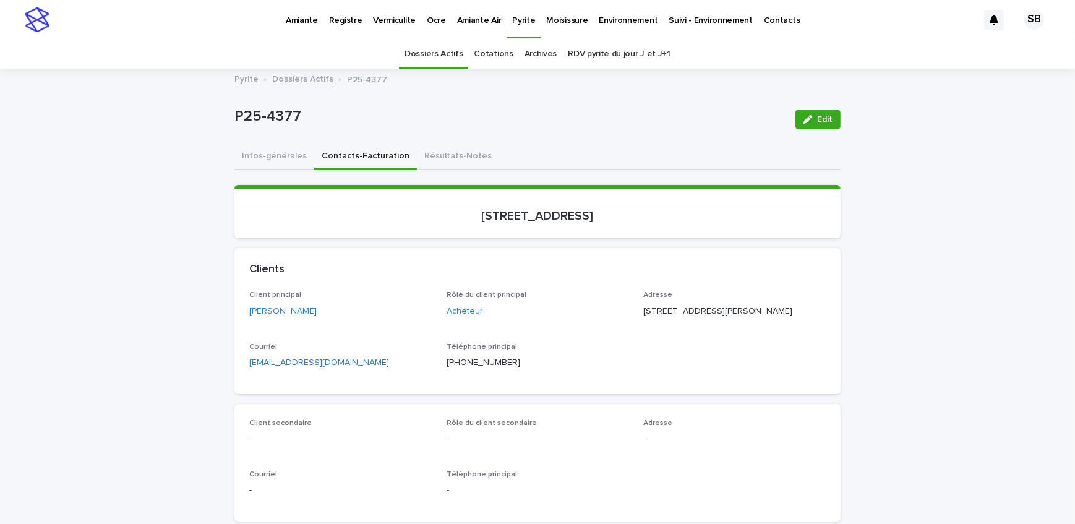
click at [283, 155] on button "Infos-générales" at bounding box center [274, 157] width 80 height 26
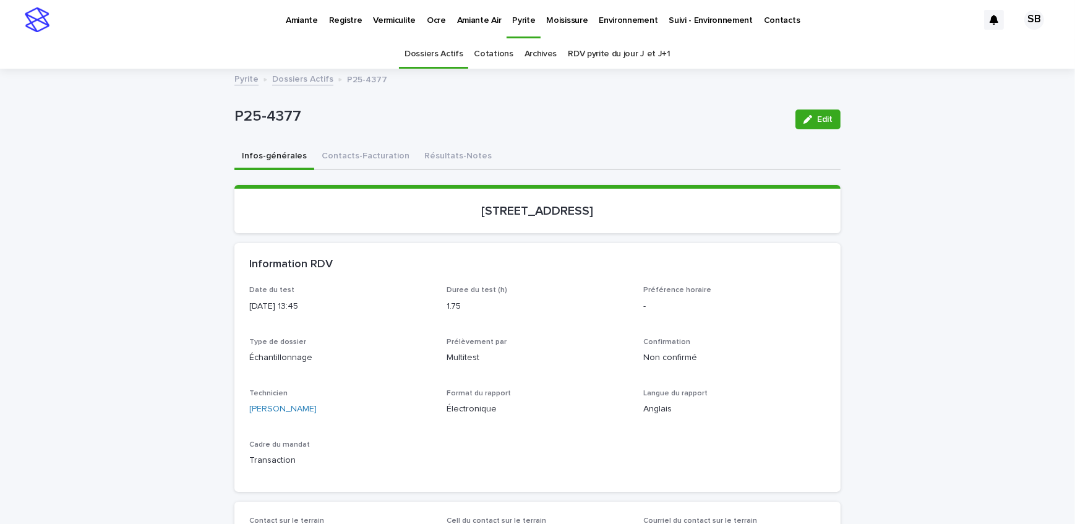
scroll to position [56, 0]
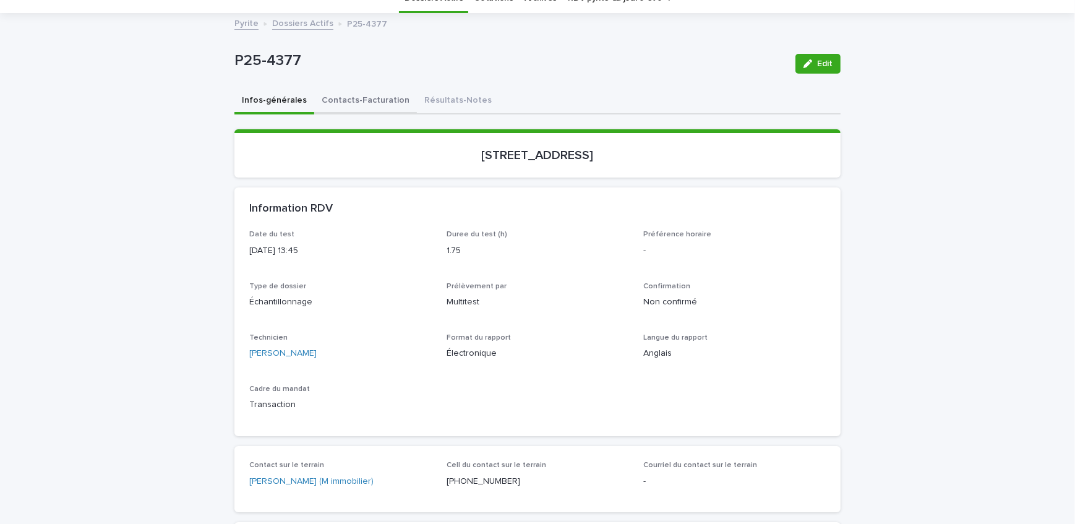
click at [354, 103] on button "Contacts-Facturation" at bounding box center [365, 101] width 103 height 26
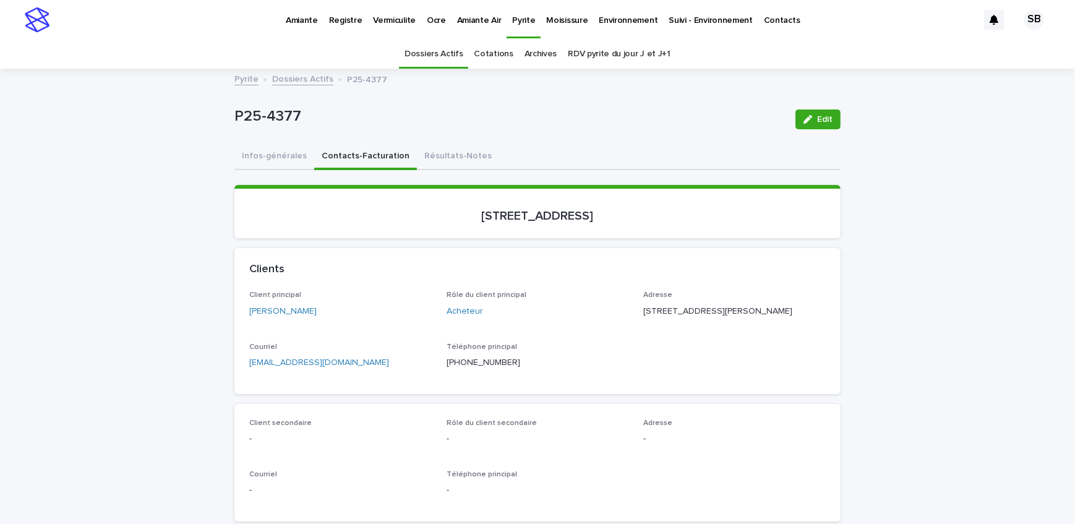
click at [299, 75] on link "Dossiers Actifs" at bounding box center [302, 78] width 61 height 14
